Goal: Task Accomplishment & Management: Complete application form

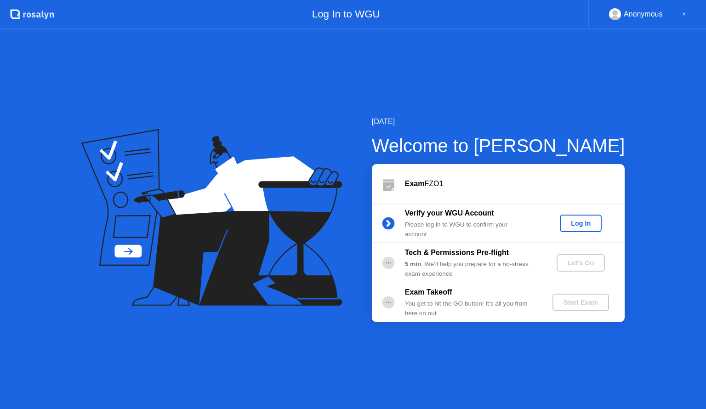
click at [587, 223] on div "Log In" at bounding box center [581, 223] width 34 height 7
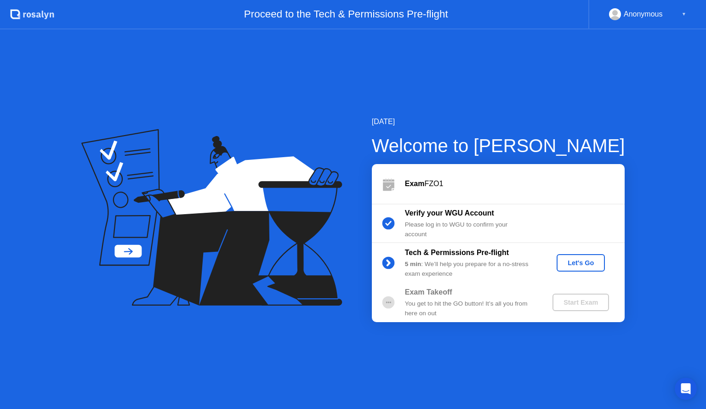
click at [594, 261] on div "Let's Go" at bounding box center [580, 262] width 41 height 7
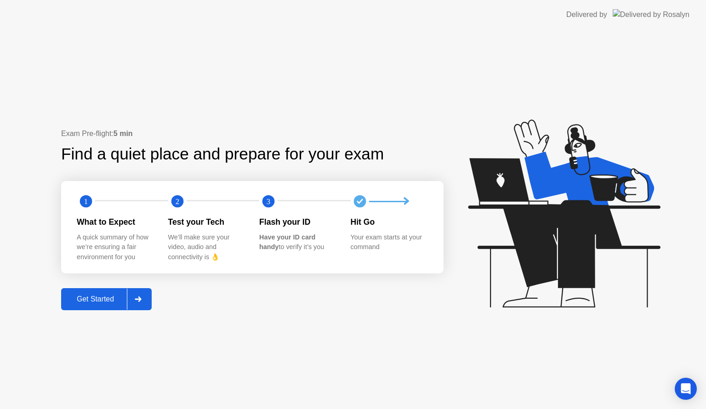
click at [115, 291] on button "Get Started" at bounding box center [106, 299] width 91 height 22
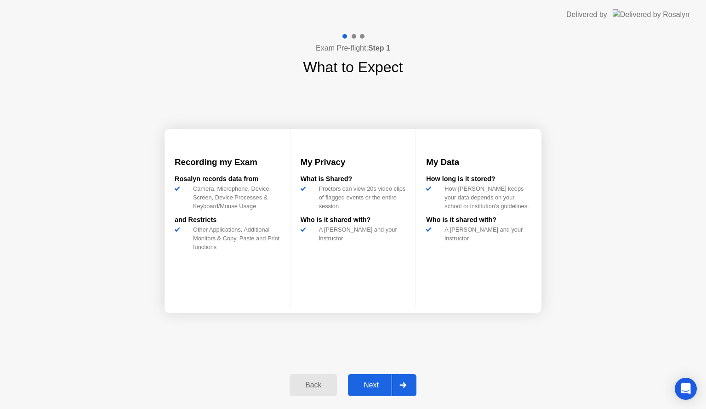
click at [369, 382] on div "Next" at bounding box center [371, 385] width 41 height 8
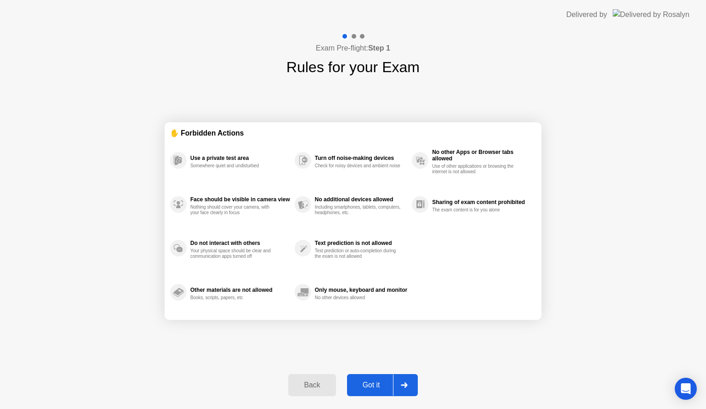
click at [369, 382] on div "Got it" at bounding box center [371, 385] width 43 height 8
select select "**********"
select select "*******"
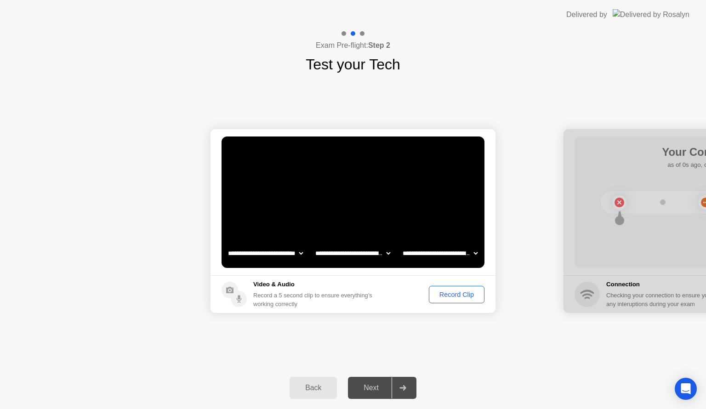
click at [459, 298] on div "Record Clip" at bounding box center [456, 294] width 49 height 7
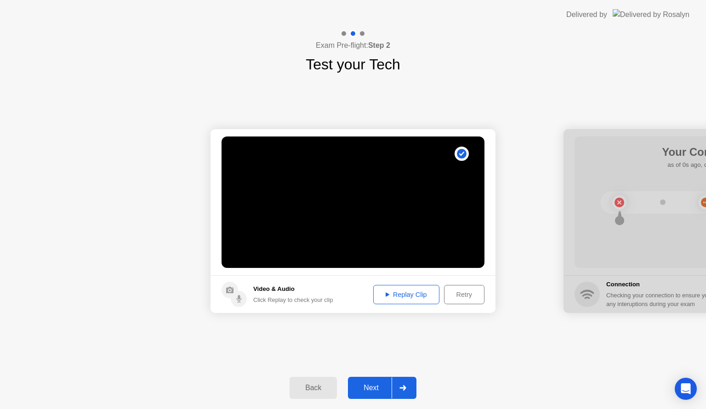
click at [381, 386] on div "Next" at bounding box center [371, 388] width 41 height 8
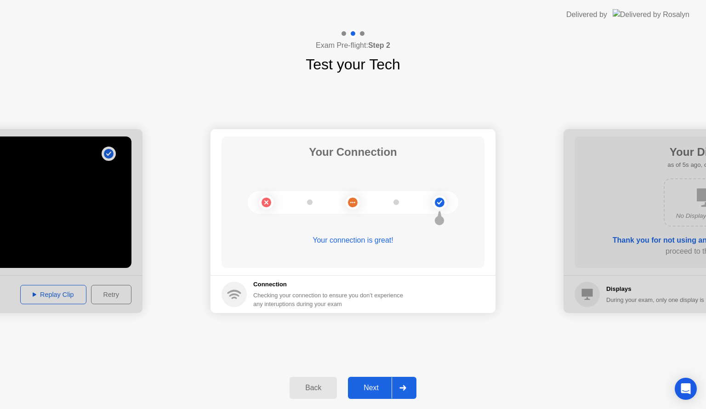
click at [381, 386] on div "Next" at bounding box center [371, 388] width 41 height 8
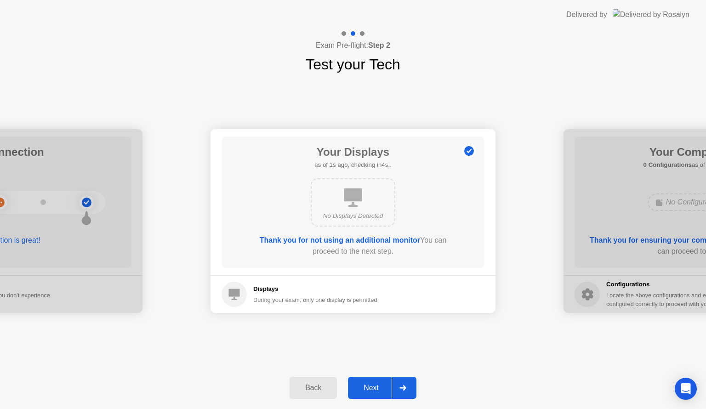
click at [381, 386] on div "Next" at bounding box center [371, 388] width 41 height 8
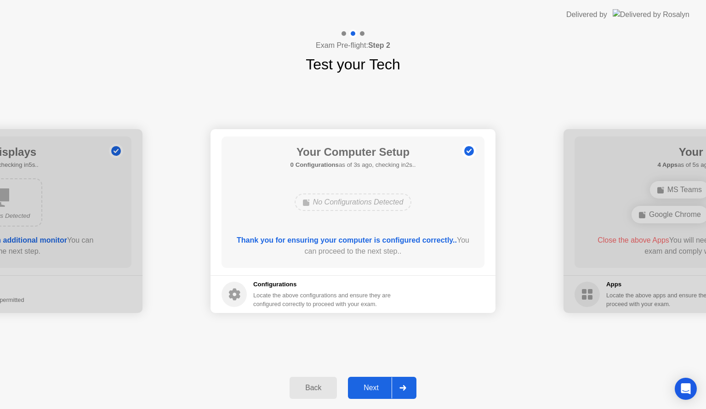
click at [381, 386] on div "Next" at bounding box center [371, 388] width 41 height 8
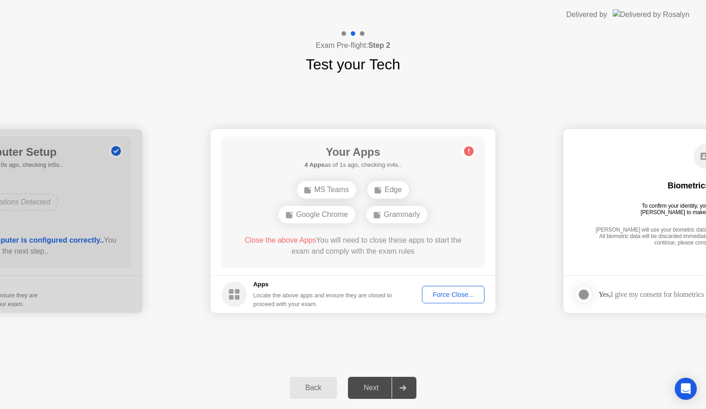
click at [445, 297] on div "Force Close..." at bounding box center [453, 294] width 56 height 7
click at [441, 297] on div "Force Close..." at bounding box center [453, 294] width 56 height 7
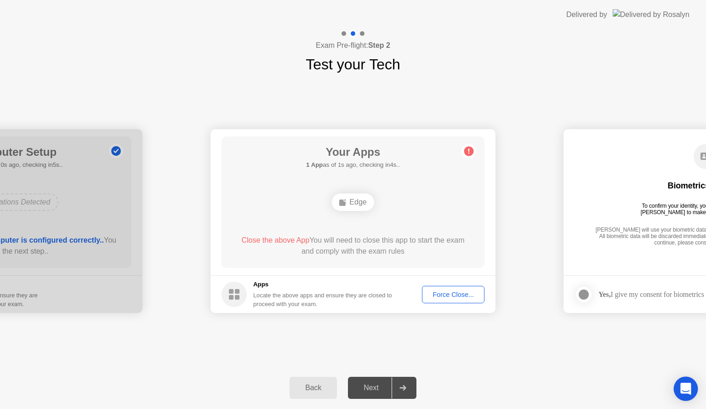
click at [685, 388] on icon "Open Intercom Messenger" at bounding box center [685, 389] width 11 height 12
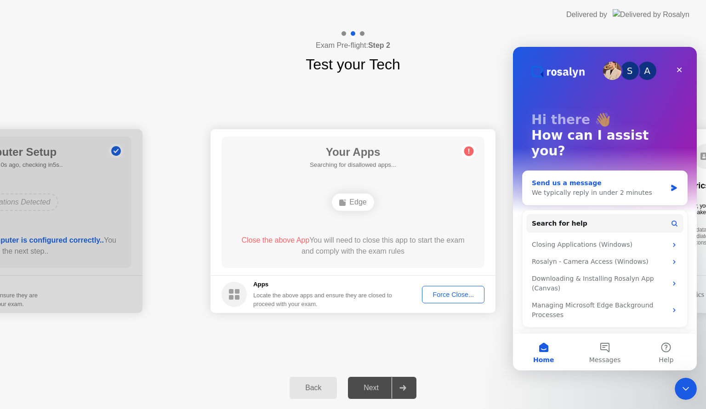
click at [595, 178] on div "Send us a message" at bounding box center [599, 183] width 135 height 10
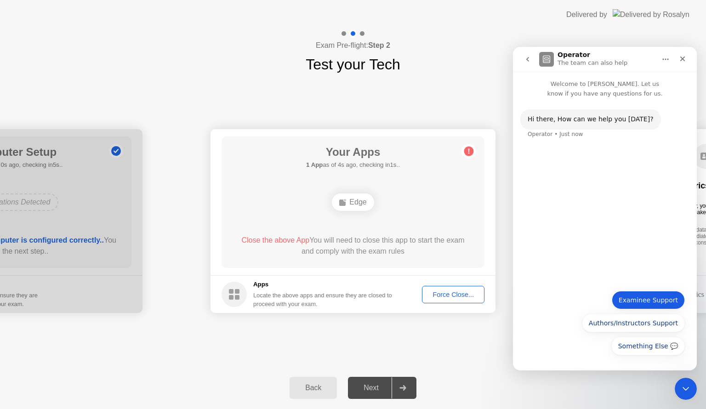
click at [644, 297] on button "Examinee Support" at bounding box center [648, 300] width 73 height 18
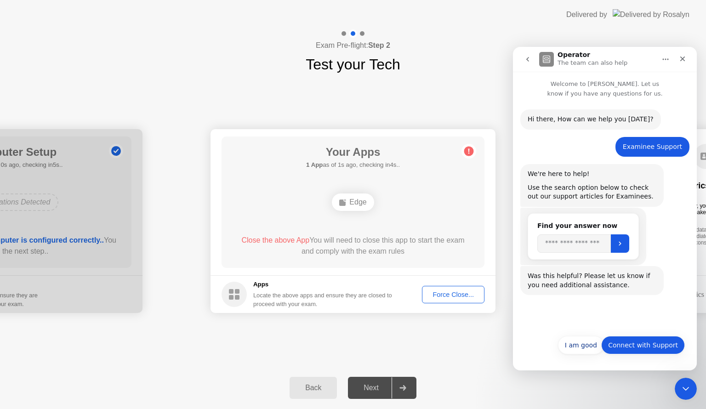
click at [627, 348] on button "Connect with Support" at bounding box center [643, 345] width 84 height 18
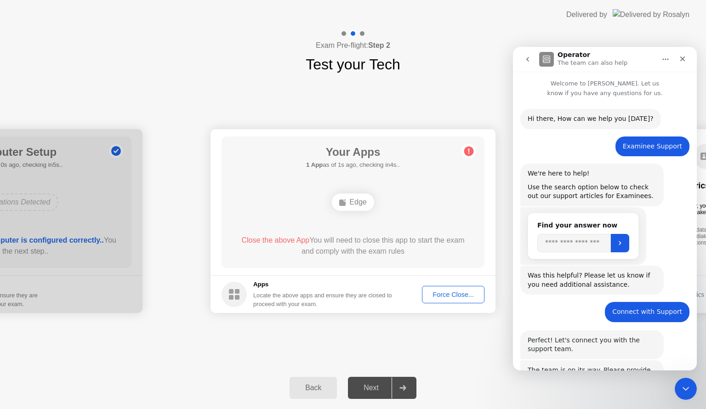
scroll to position [110, 0]
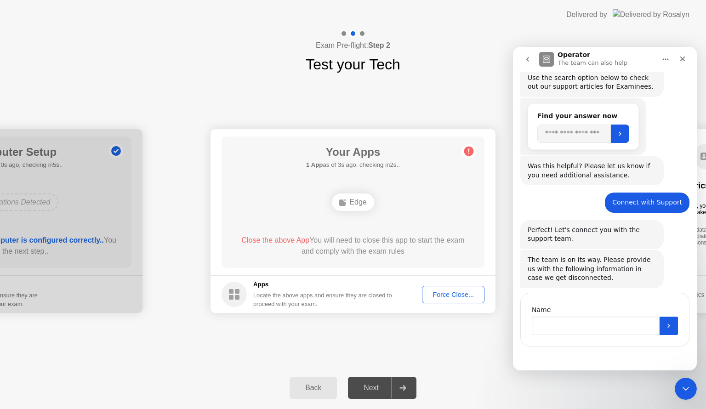
click at [594, 324] on input "Name" at bounding box center [596, 326] width 128 height 18
type input "****"
click at [667, 323] on icon "Submit" at bounding box center [668, 325] width 7 height 7
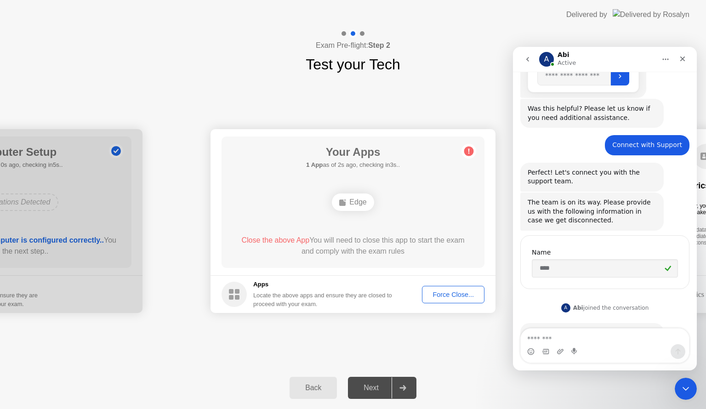
scroll to position [200, 0]
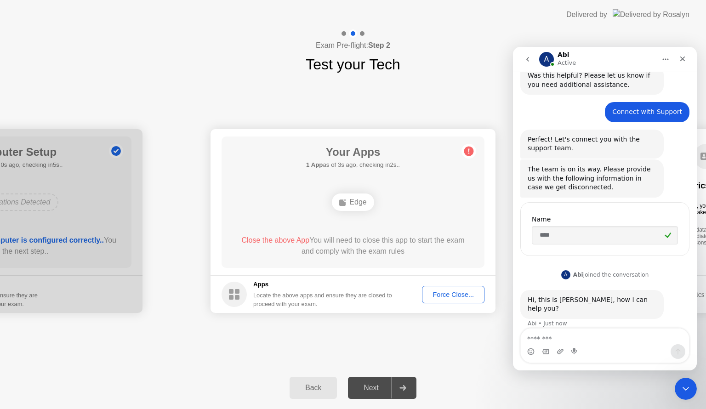
click at [591, 335] on textarea "Message…" at bounding box center [605, 337] width 168 height 16
click at [584, 336] on textarea "Message…" at bounding box center [605, 337] width 168 height 16
click at [561, 327] on div "Hi, this is [PERSON_NAME], how I can help you? Abi • Just now" at bounding box center [604, 314] width 169 height 49
click at [548, 336] on textarea "***" at bounding box center [605, 337] width 168 height 16
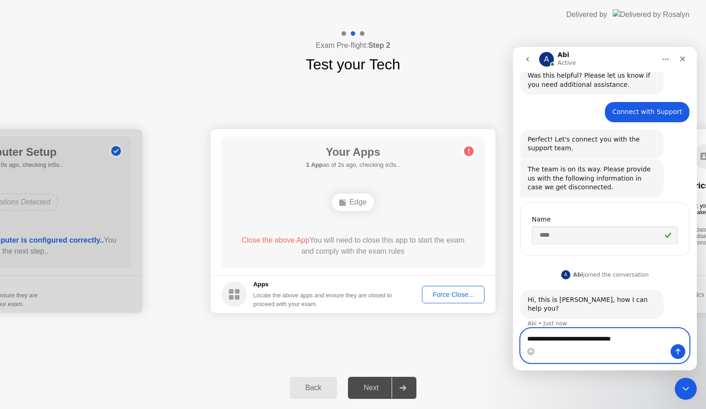
type textarea "**********"
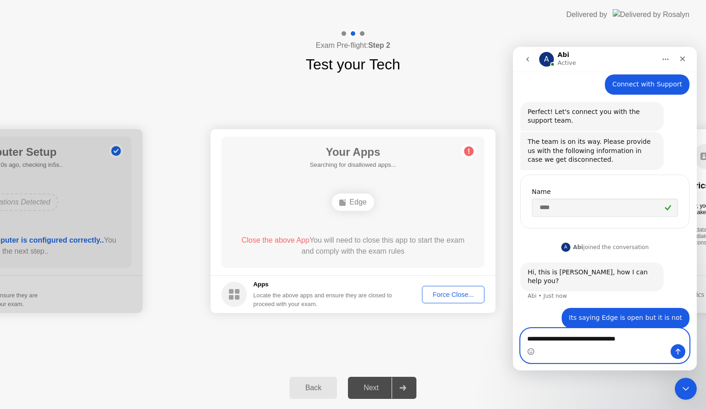
type textarea "**********"
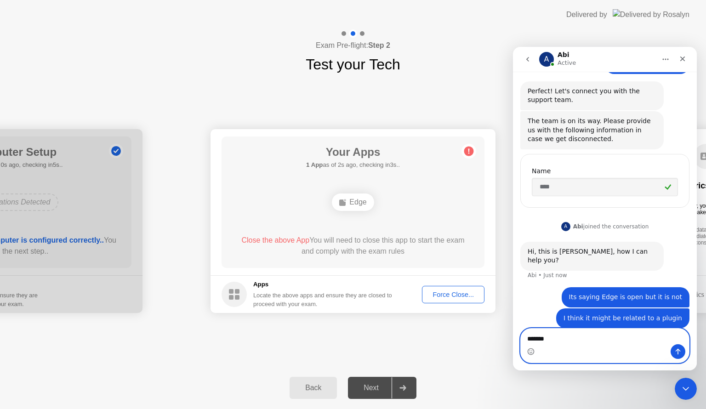
type textarea "********"
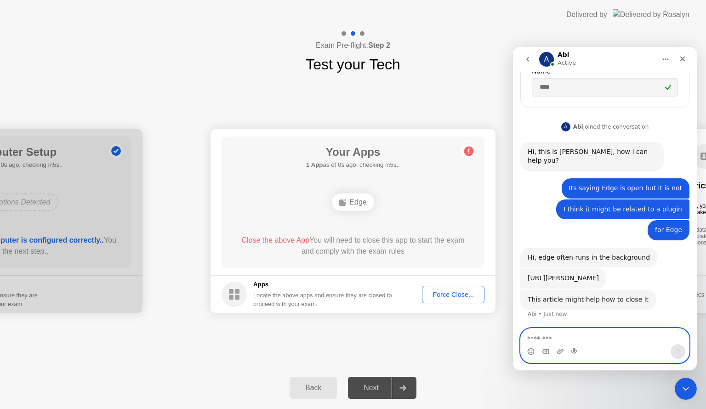
scroll to position [357, 0]
click at [563, 335] on textarea "Message…" at bounding box center [605, 337] width 168 height 16
click at [431, 352] on div "**********" at bounding box center [353, 220] width 706 height 291
click at [450, 291] on div "Force Close..." at bounding box center [453, 294] width 56 height 7
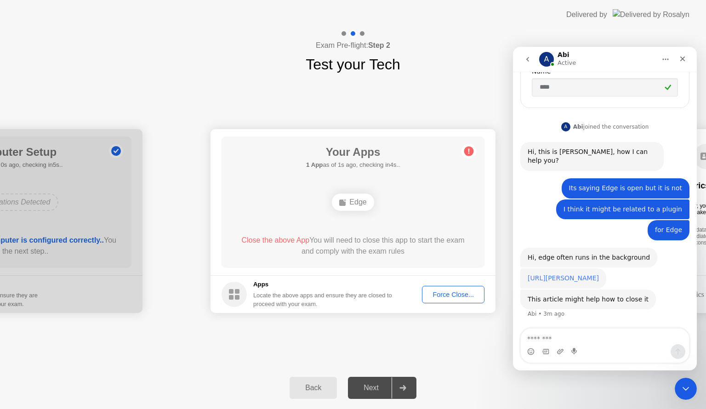
click at [544, 274] on link "[URL][PERSON_NAME]" at bounding box center [563, 277] width 71 height 7
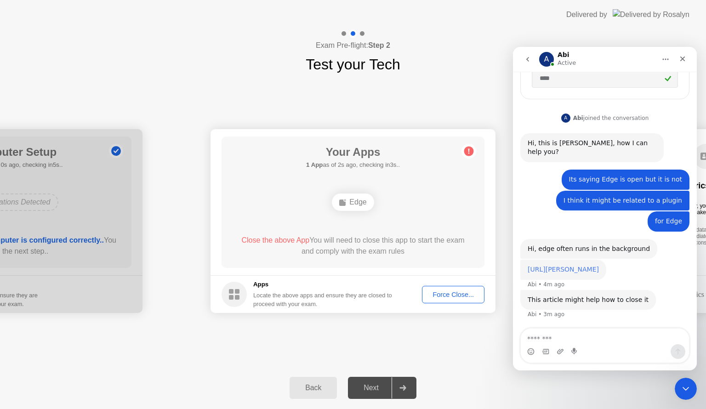
scroll to position [366, 0]
click at [487, 386] on div "Back Next" at bounding box center [353, 388] width 706 height 42
click at [446, 294] on div "Force Close..." at bounding box center [453, 294] width 56 height 7
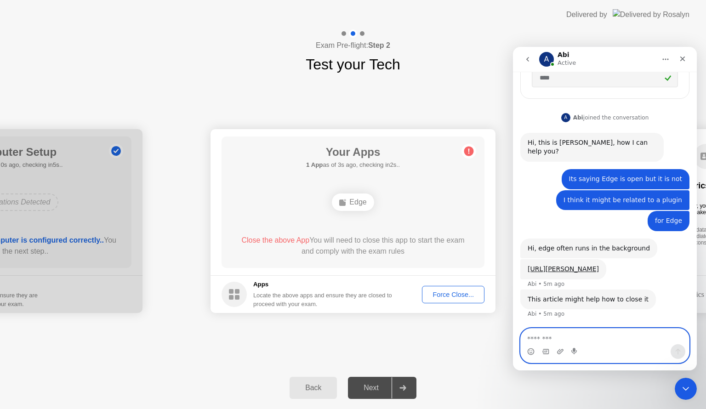
click at [563, 339] on textarea "Message…" at bounding box center [605, 337] width 168 height 16
type textarea "*"
type textarea "**********"
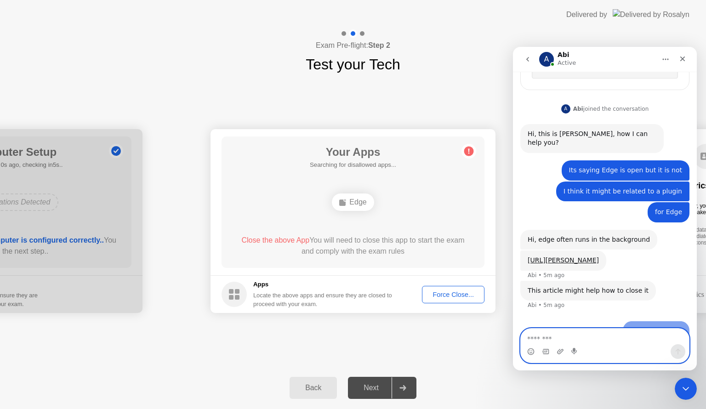
scroll to position [394, 0]
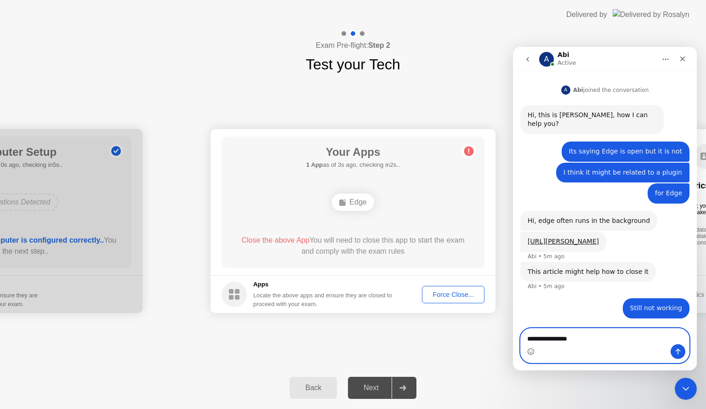
type textarea "**********"
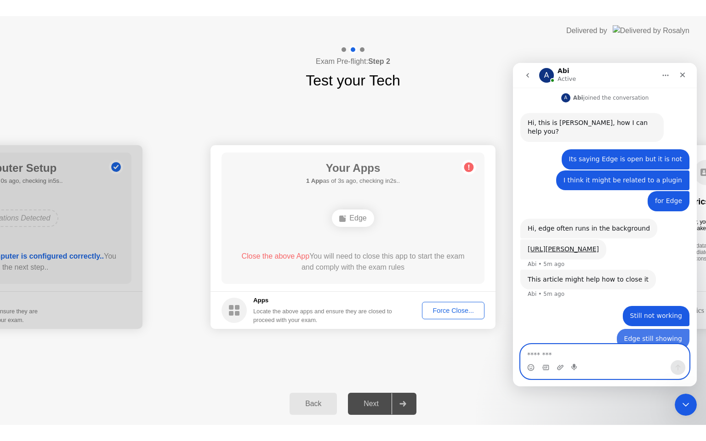
scroll to position [415, 0]
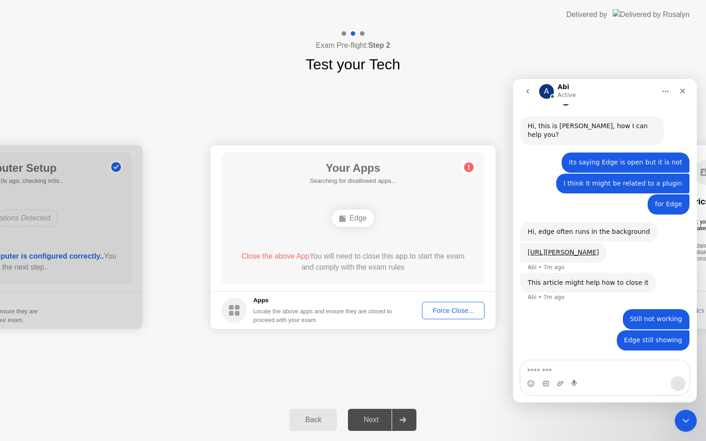
click at [448, 296] on footer "Apps Locate the above apps and ensure they are closed to proceed with your exam…" at bounding box center [353, 310] width 285 height 38
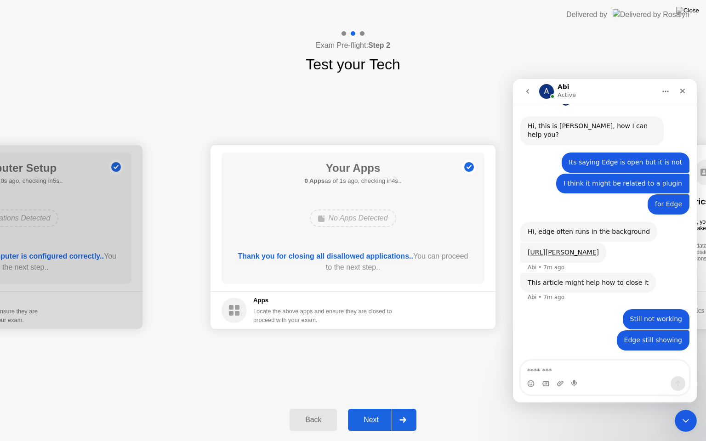
click at [379, 409] on div "Next" at bounding box center [371, 420] width 41 height 8
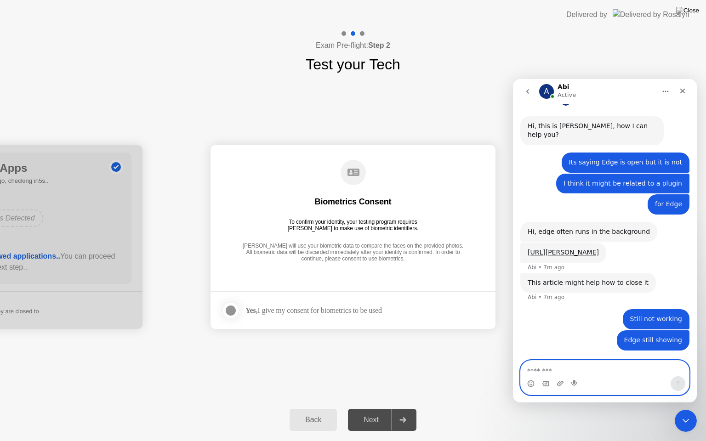
click at [542, 365] on textarea "Message…" at bounding box center [605, 369] width 168 height 16
click at [685, 81] on nav "A Abi Active" at bounding box center [605, 91] width 184 height 25
click at [232, 313] on div at bounding box center [230, 310] width 11 height 11
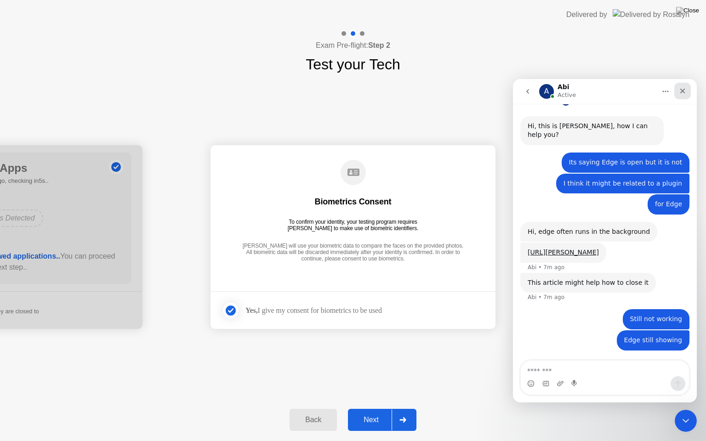
click at [682, 91] on icon "Close" at bounding box center [682, 91] width 5 height 5
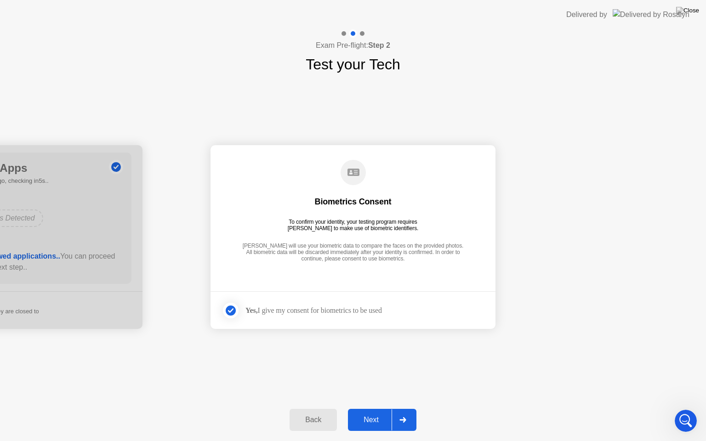
scroll to position [405, 0]
click at [373, 409] on div "Next" at bounding box center [371, 420] width 41 height 8
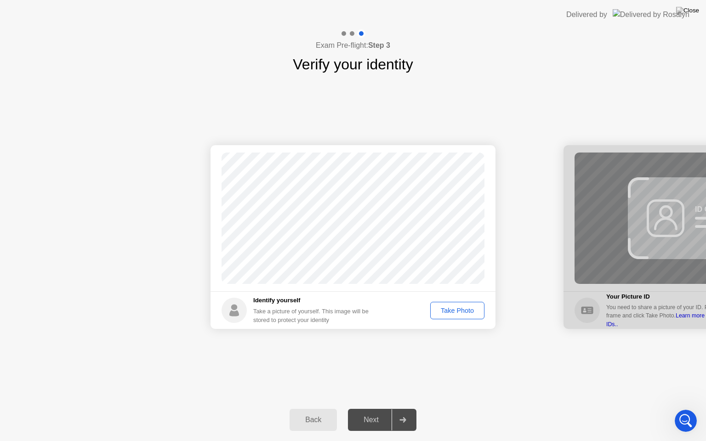
click at [465, 315] on button "Take Photo" at bounding box center [457, 310] width 54 height 17
click at [371, 409] on div "Next" at bounding box center [371, 420] width 41 height 8
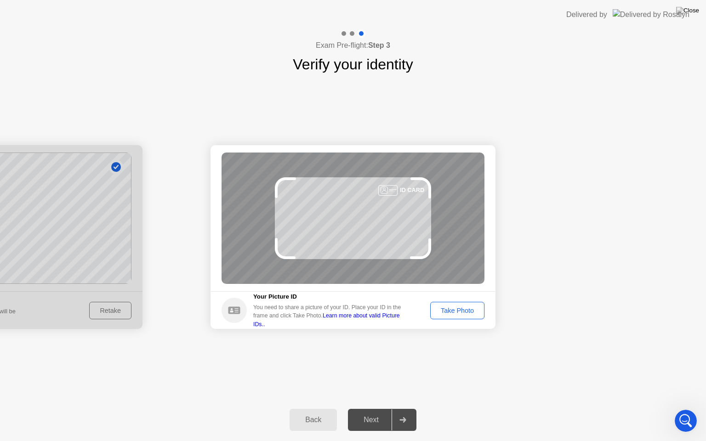
click at [445, 307] on div "Take Photo" at bounding box center [458, 310] width 48 height 7
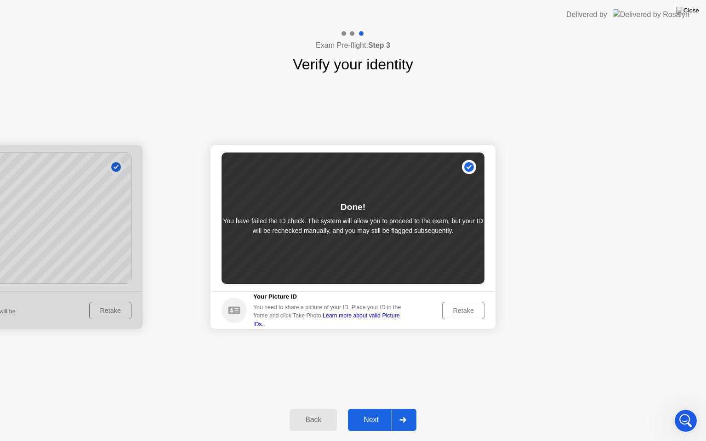
click at [371, 409] on button "Next" at bounding box center [382, 420] width 68 height 22
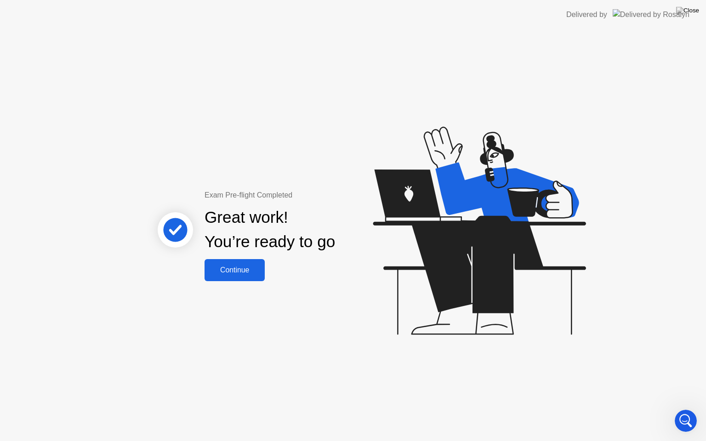
click at [238, 276] on button "Continue" at bounding box center [235, 270] width 60 height 22
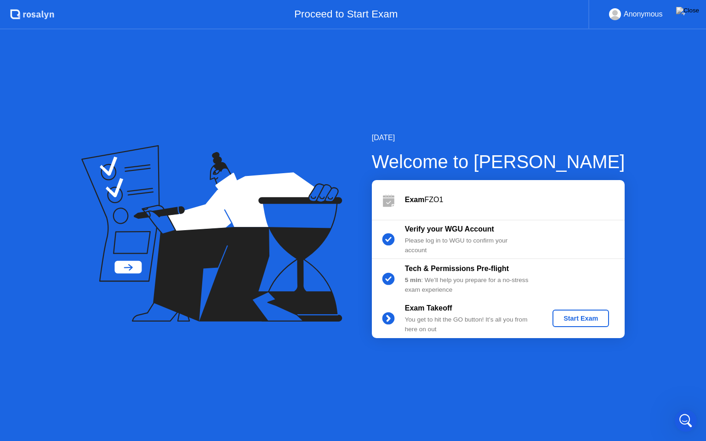
click at [587, 320] on div "Start Exam" at bounding box center [580, 318] width 49 height 7
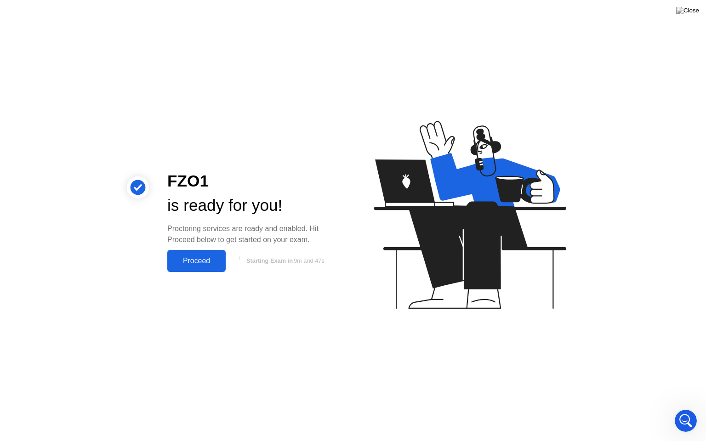
click at [200, 259] on div "Proceed" at bounding box center [196, 261] width 53 height 8
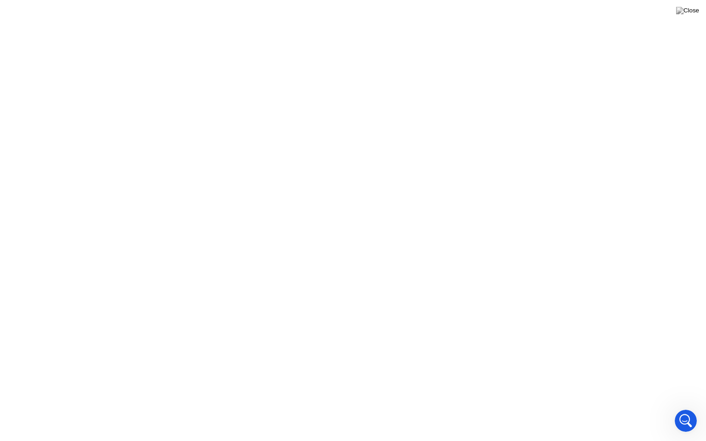
scroll to position [433, 0]
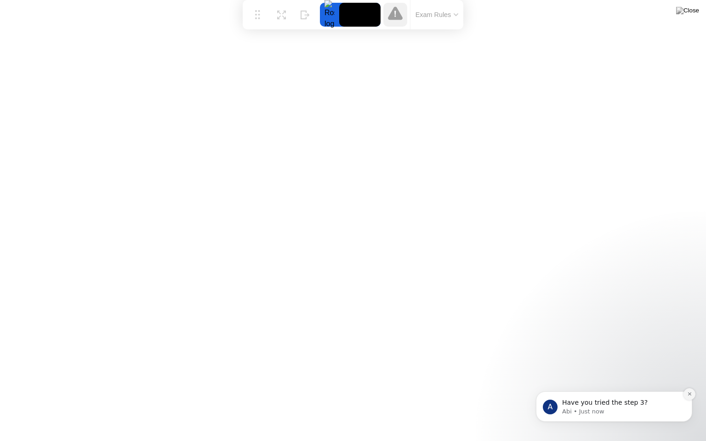
click at [689, 394] on icon "Dismiss notification" at bounding box center [689, 394] width 5 height 5
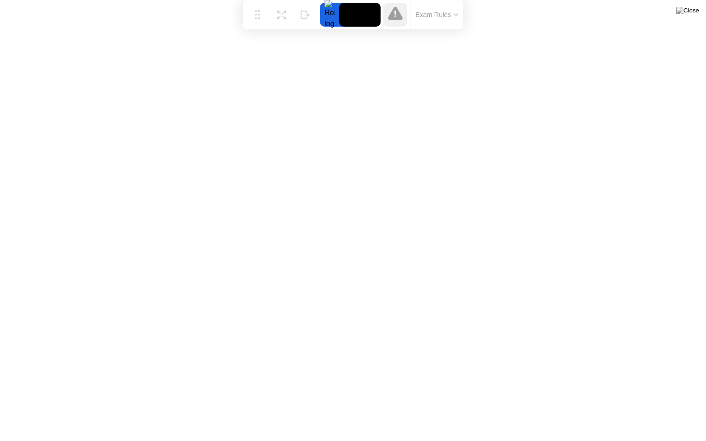
click at [456, 13] on button "Exam Rules" at bounding box center [437, 15] width 49 height 8
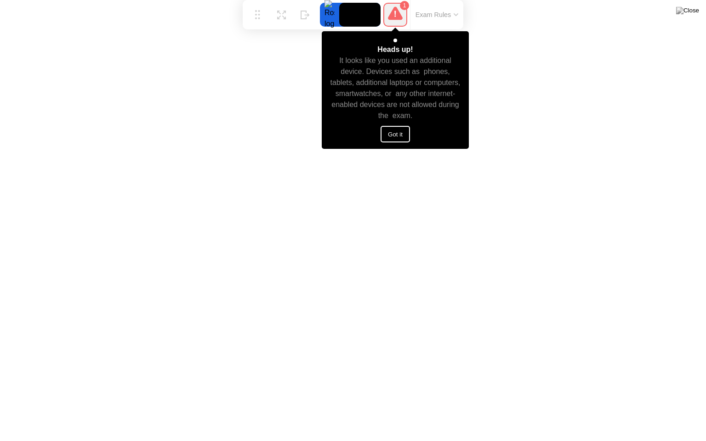
click at [396, 136] on button "Got it" at bounding box center [395, 134] width 29 height 17
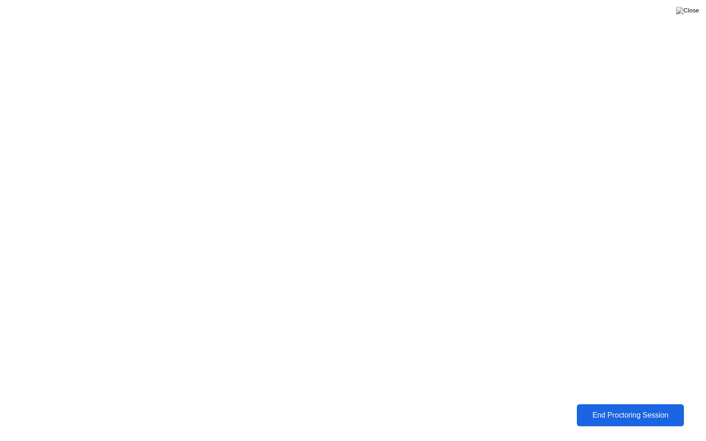
click at [623, 409] on div "End Proctoring Session" at bounding box center [630, 415] width 103 height 8
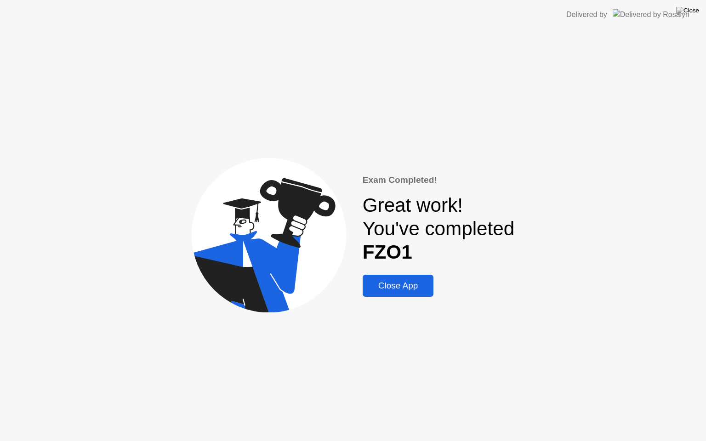
click at [417, 291] on div "Close App" at bounding box center [398, 286] width 66 height 10
